Goal: Find specific page/section: Find specific page/section

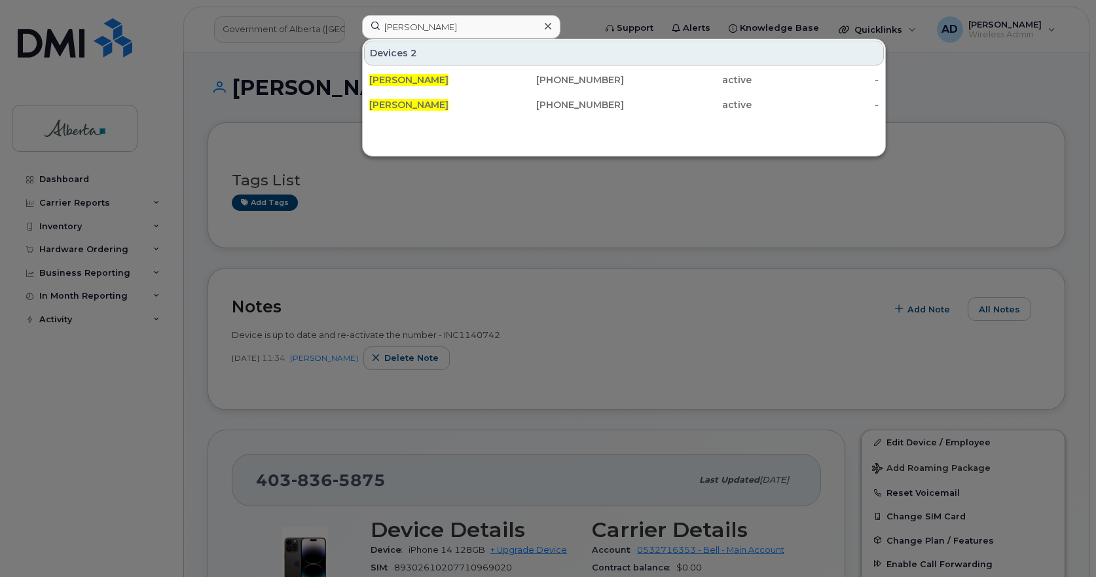
type input "[PERSON_NAME]"
drag, startPoint x: 340, startPoint y: 55, endPoint x: 291, endPoint y: 56, distance: 49.1
click at [352, 44] on div "[PERSON_NAME] 2 [PERSON_NAME] [PHONE_NUMBER] active - [PERSON_NAME] [PHONE_NUMB…" at bounding box center [474, 29] width 245 height 29
click at [479, 26] on input "[PERSON_NAME]" at bounding box center [461, 27] width 198 height 24
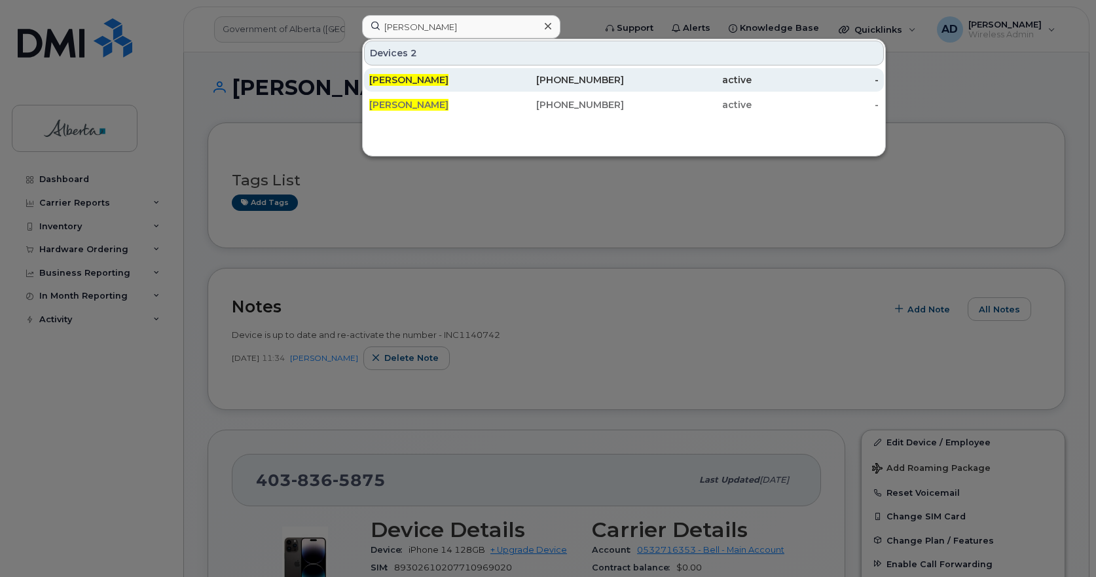
click at [620, 82] on div "[PHONE_NUMBER]" at bounding box center [561, 79] width 128 height 13
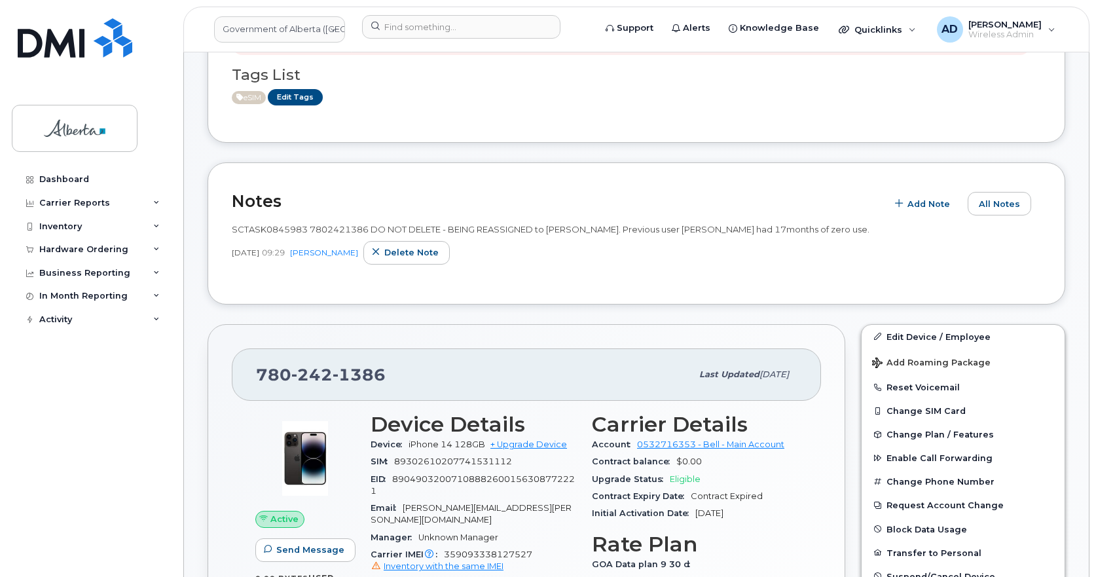
scroll to position [131, 0]
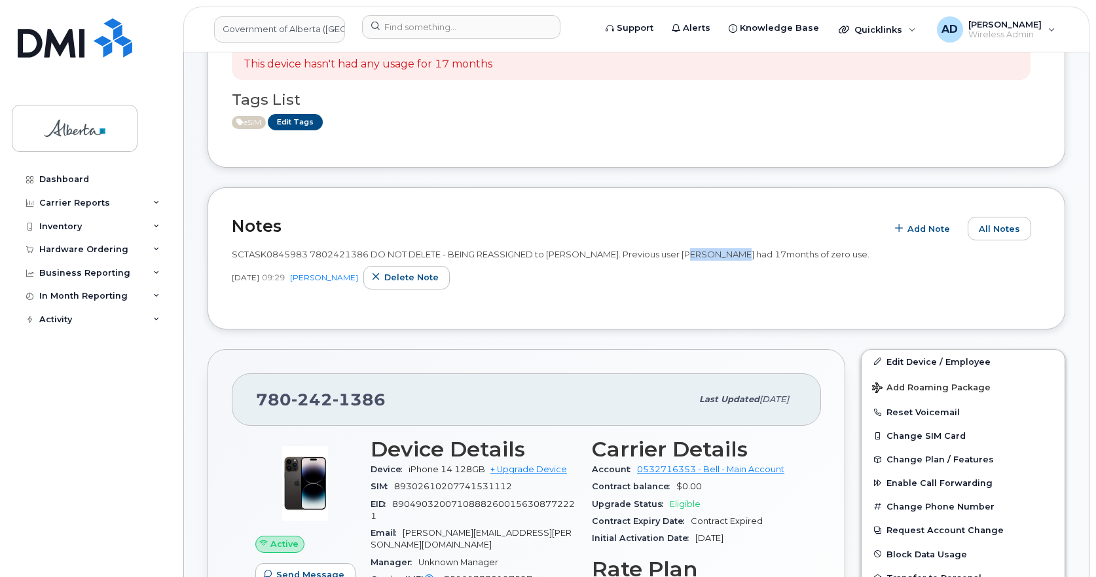
drag, startPoint x: 696, startPoint y: 257, endPoint x: 738, endPoint y: 254, distance: 42.0
click at [738, 254] on span "SCTASK0845983 7802421386 DO NOT DELETE - BEING REASSIGNED to Rebecca Edmonds. P…" at bounding box center [551, 254] width 638 height 10
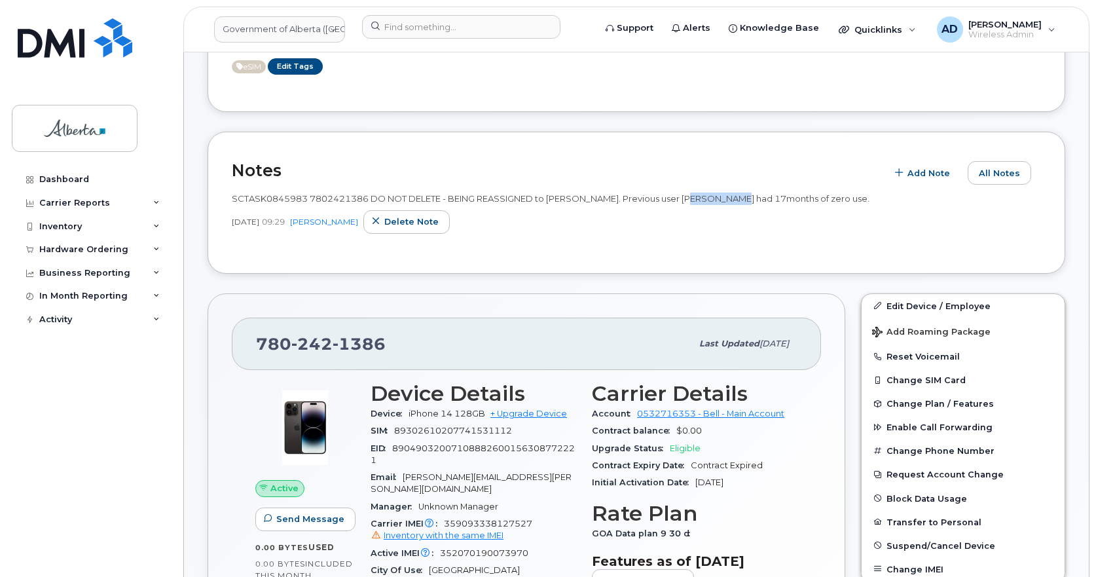
scroll to position [262, 0]
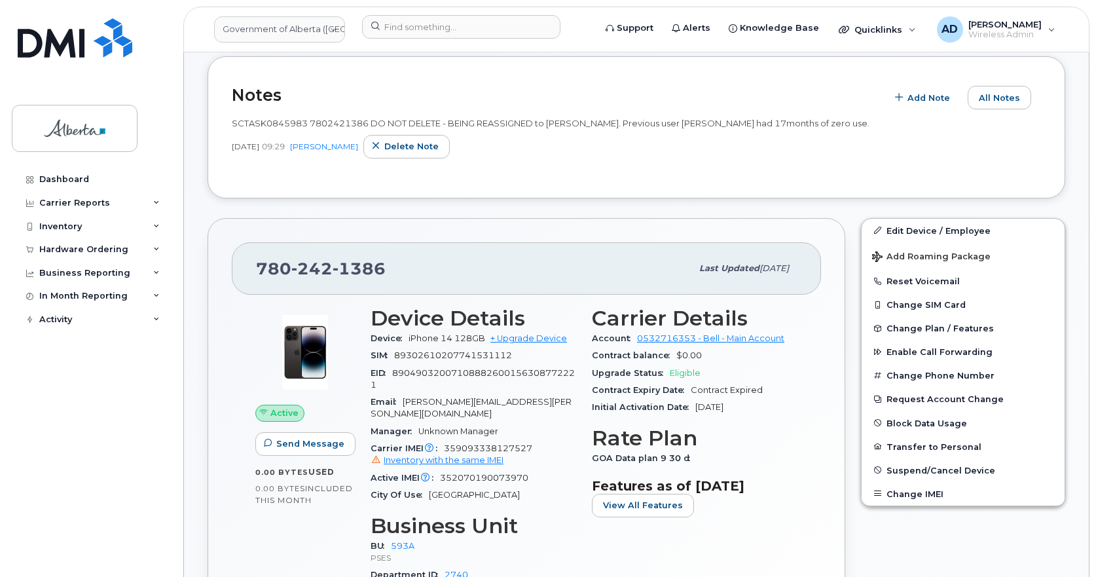
click at [306, 270] on span "242" at bounding box center [311, 269] width 41 height 20
copy span "780 242 1386"
click at [400, 33] on input at bounding box center [461, 27] width 198 height 24
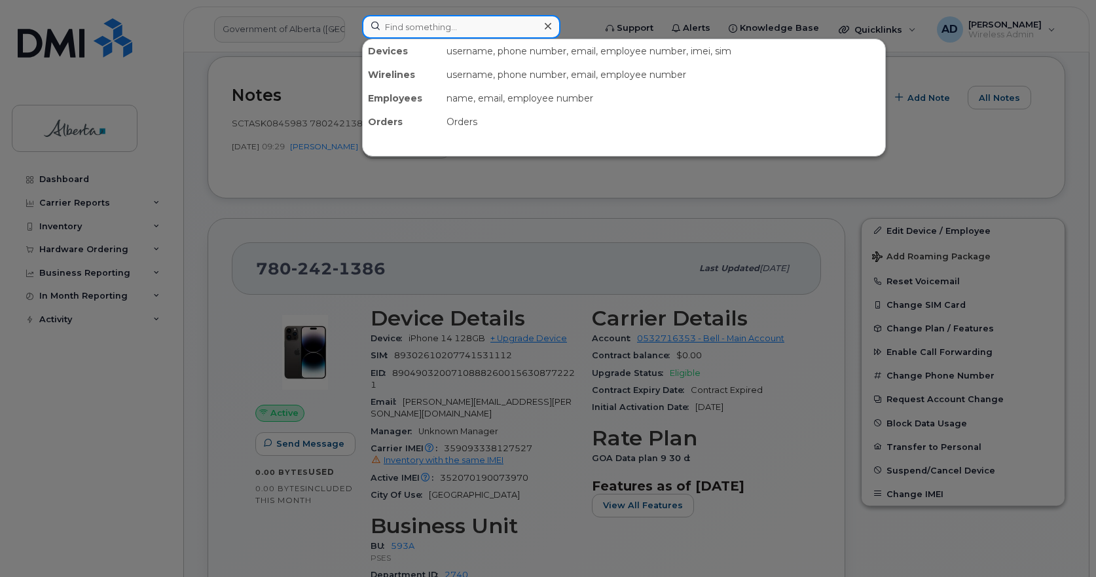
paste input "7802421386"
type input "7802421386"
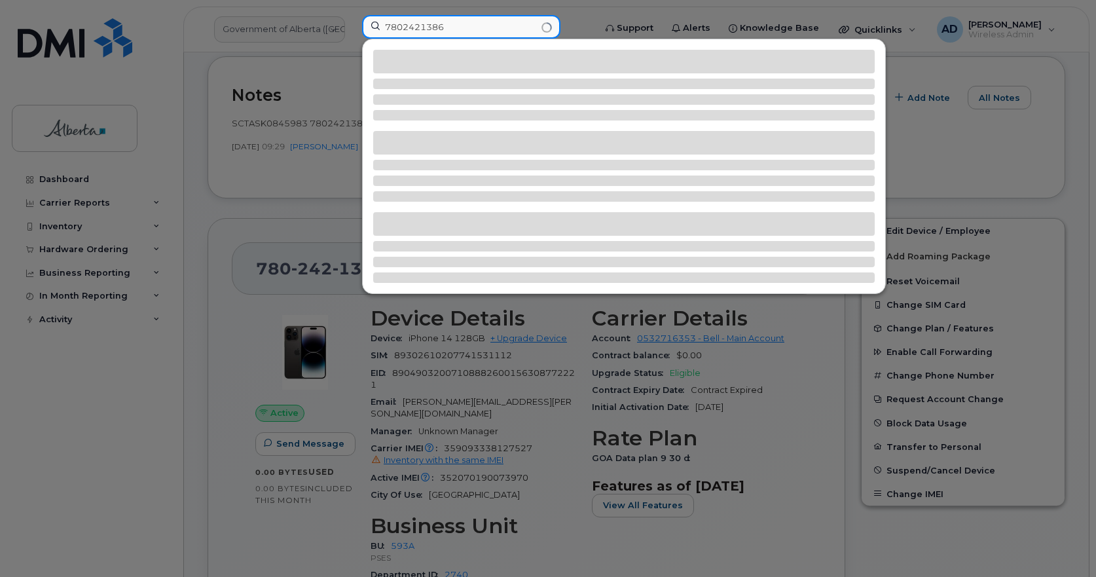
drag, startPoint x: 464, startPoint y: 26, endPoint x: 130, endPoint y: 64, distance: 336.1
click at [352, 44] on div "7802421386" at bounding box center [474, 29] width 245 height 29
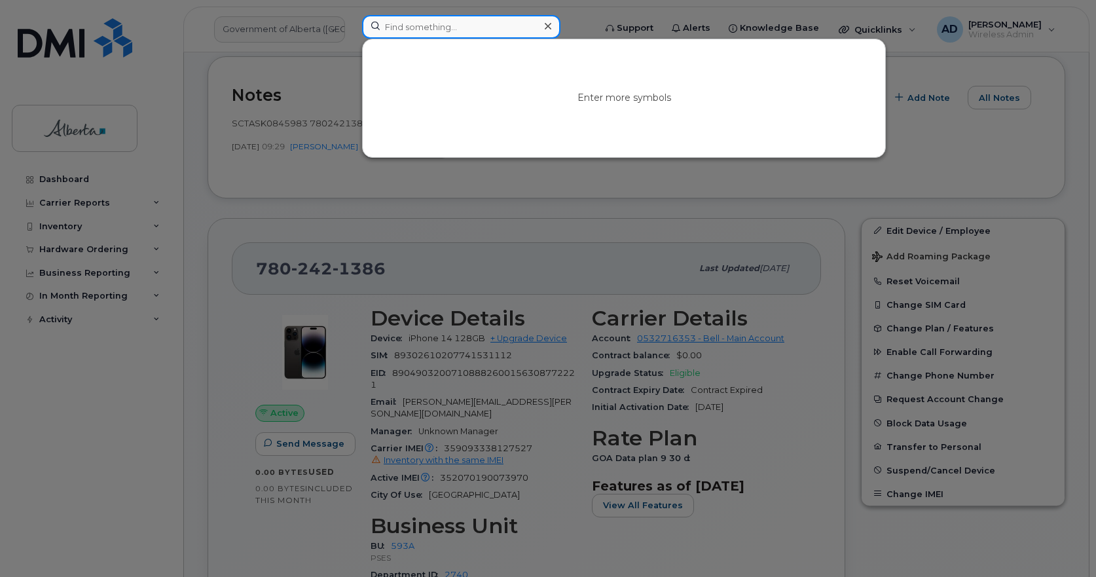
click at [471, 22] on input at bounding box center [461, 27] width 198 height 24
paste input "[PERSON_NAME]"
type input "[PERSON_NAME]"
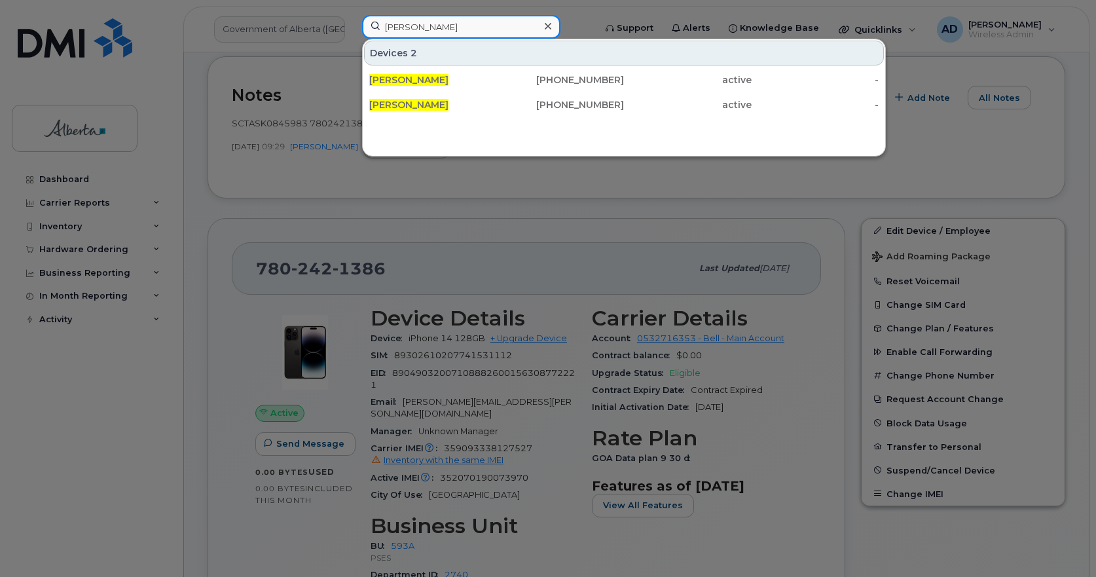
drag, startPoint x: 484, startPoint y: 25, endPoint x: 120, endPoint y: 31, distance: 364.1
click at [352, 31] on div "[PERSON_NAME] 2 [PERSON_NAME] [PHONE_NUMBER] active - [PERSON_NAME] [PHONE_NUMB…" at bounding box center [474, 29] width 245 height 29
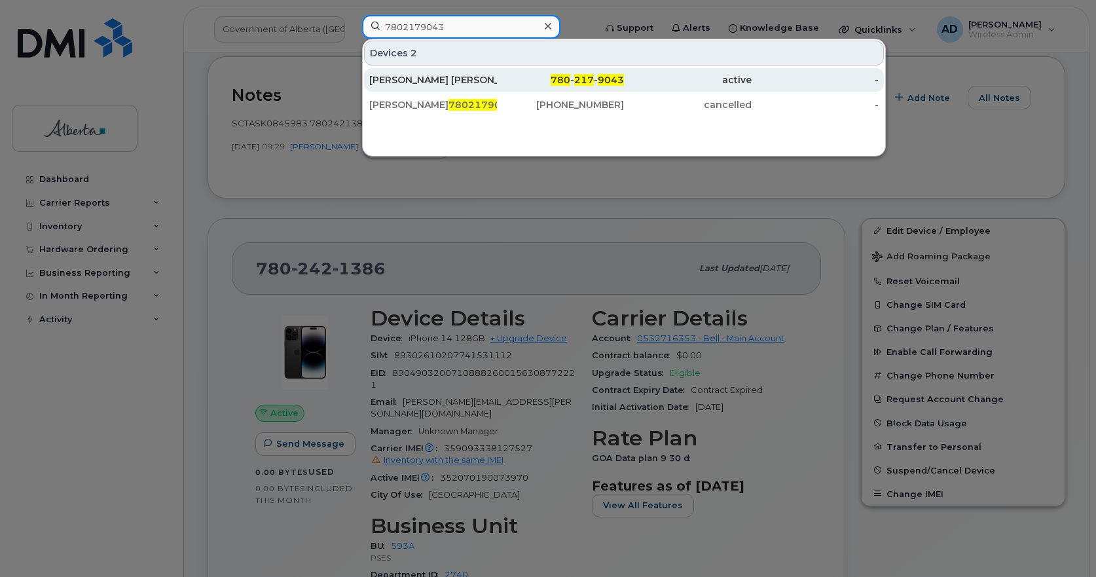
type input "7802179043"
click at [454, 76] on div "Shannon Campbell Requa" at bounding box center [433, 79] width 128 height 13
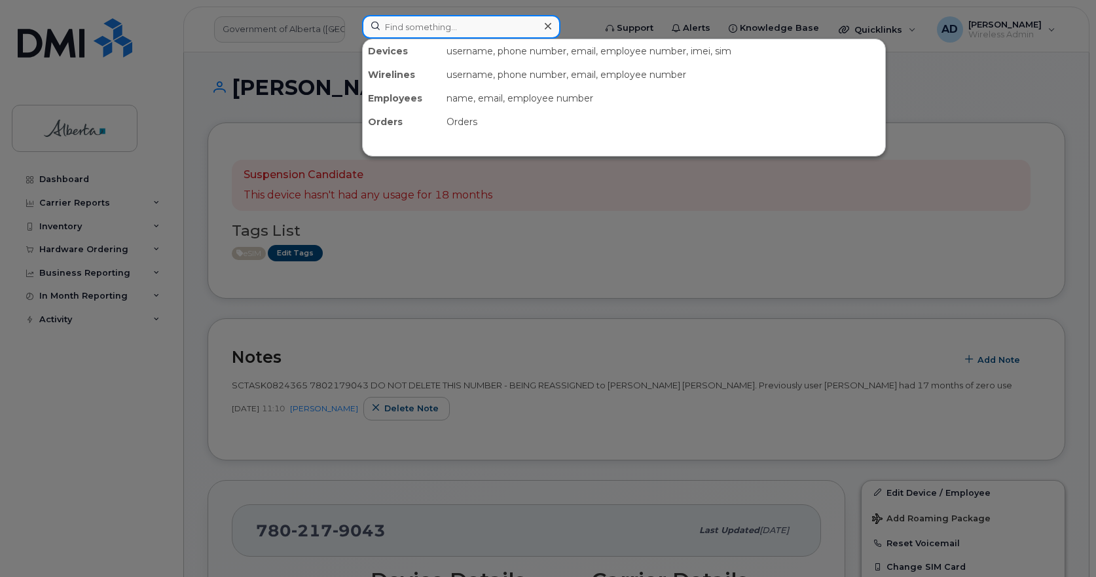
click at [469, 18] on input at bounding box center [461, 27] width 198 height 24
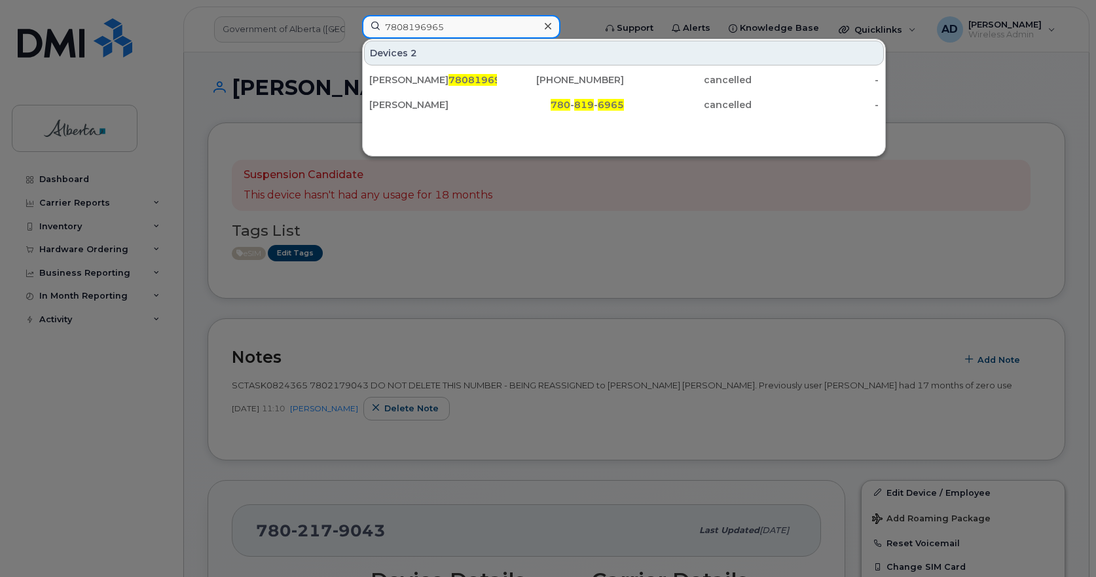
type input "7808196965"
